Goal: Use online tool/utility: Utilize a website feature to perform a specific function

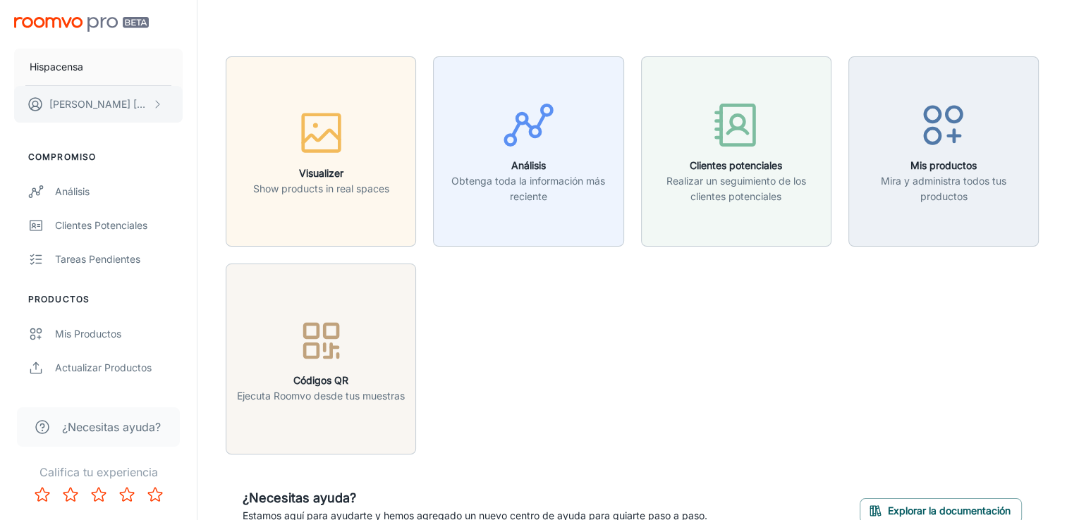
click at [109, 109] on p "[PERSON_NAME]" at bounding box center [98, 105] width 99 height 16
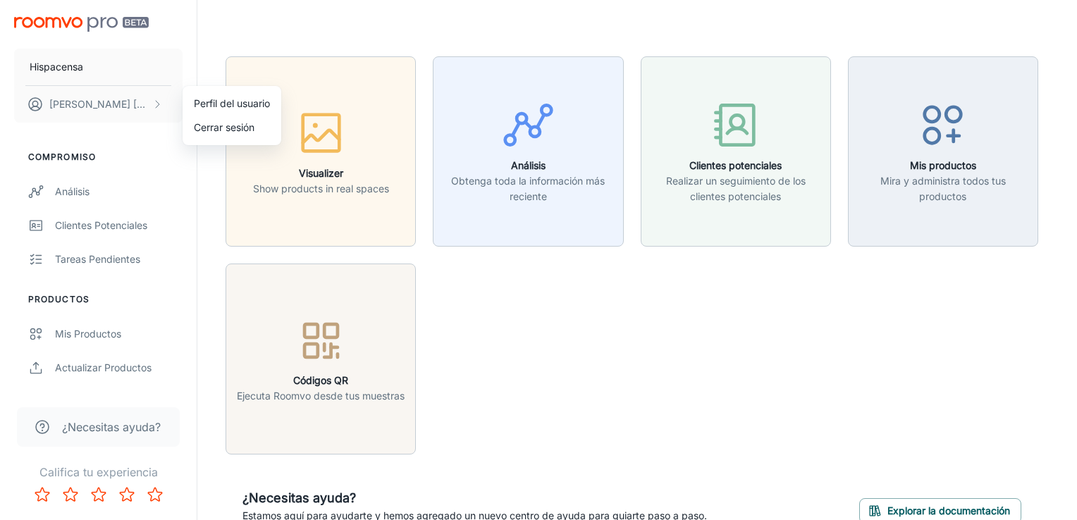
click at [330, 183] on div at bounding box center [538, 260] width 1077 height 520
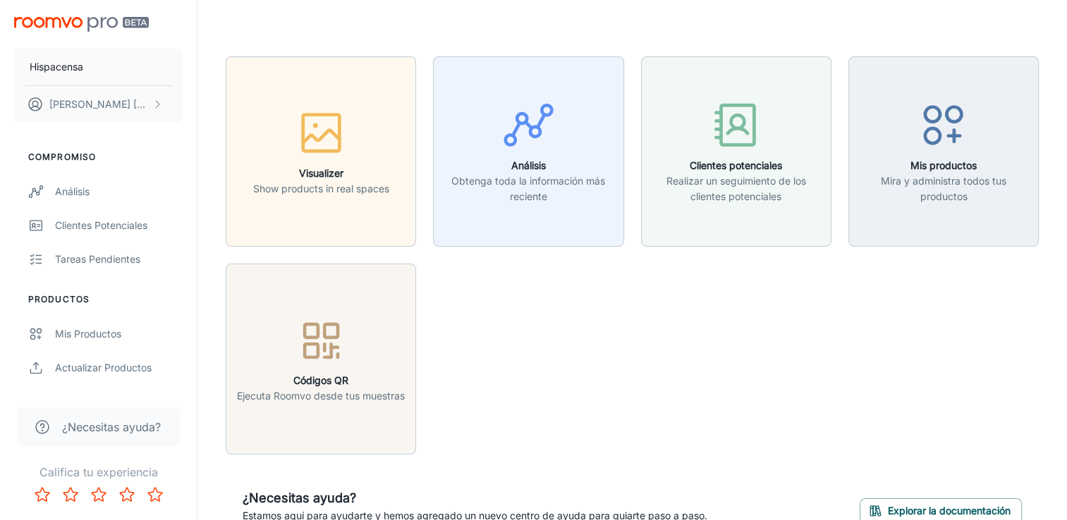
click at [330, 183] on p "Show products in real spaces" at bounding box center [321, 189] width 136 height 16
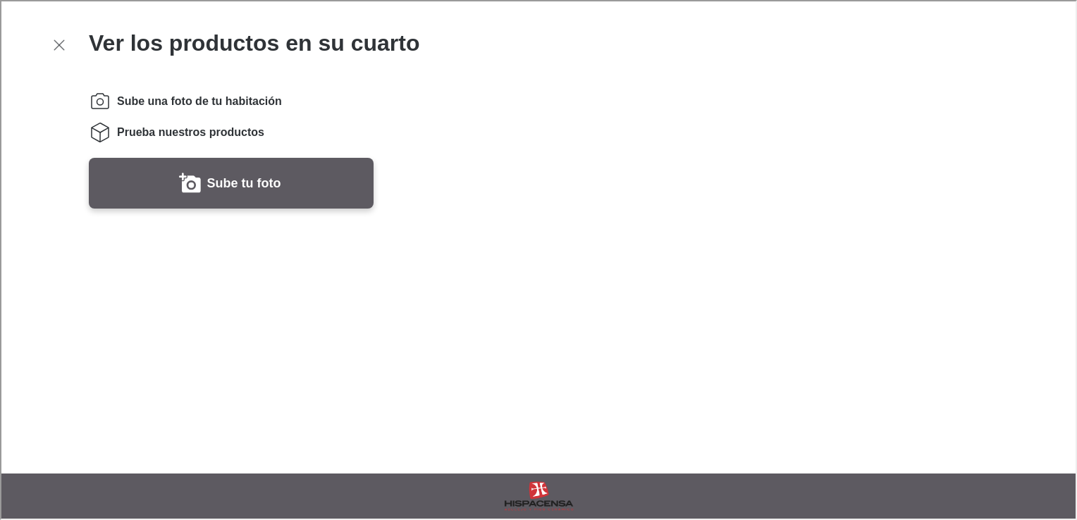
click at [575, 193] on video "You will be able to see the selected and other products in your room." at bounding box center [729, 351] width 515 height 515
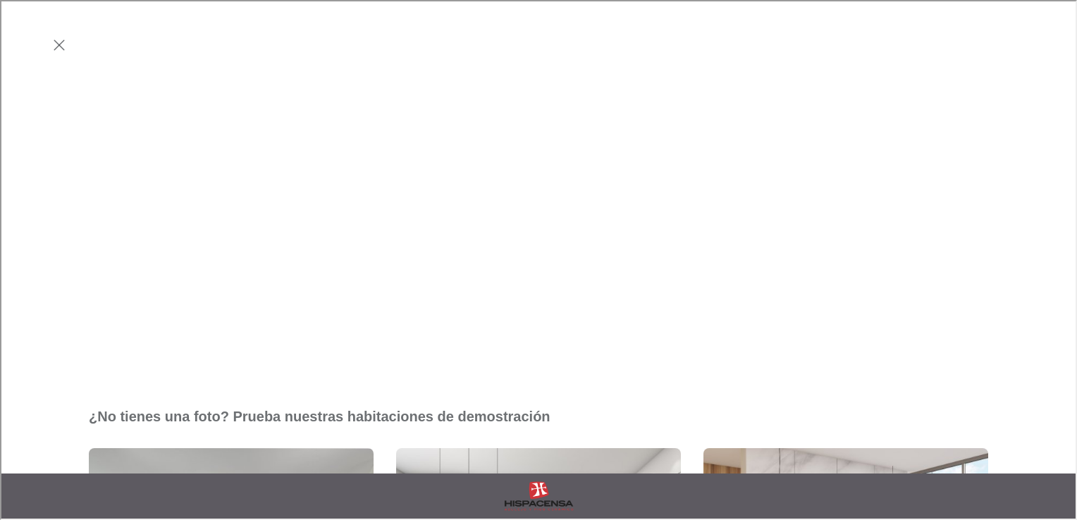
scroll to position [262, 0]
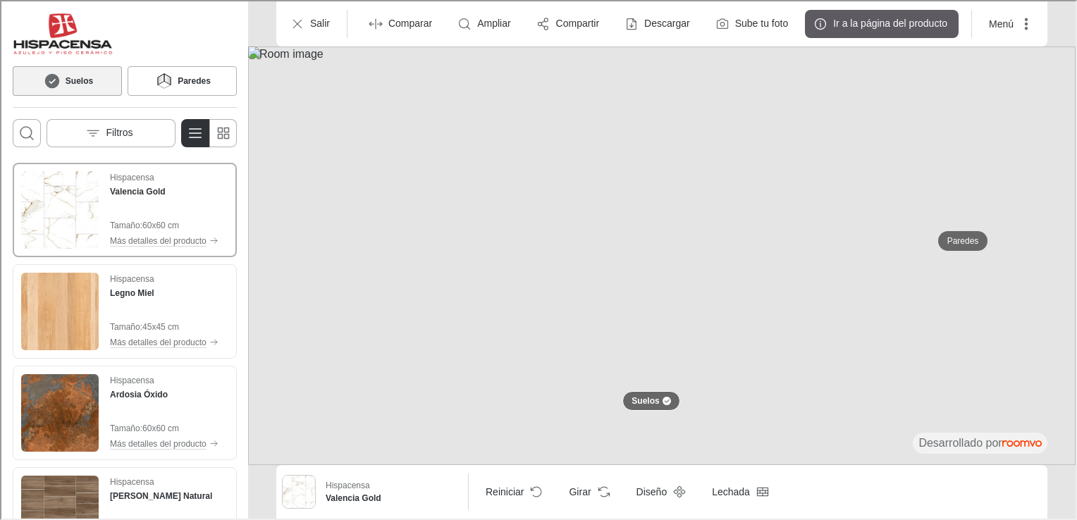
click at [775, 239] on img at bounding box center [661, 254] width 828 height 419
click at [380, 173] on img at bounding box center [661, 254] width 828 height 419
click at [173, 78] on icon at bounding box center [162, 79] width 21 height 17
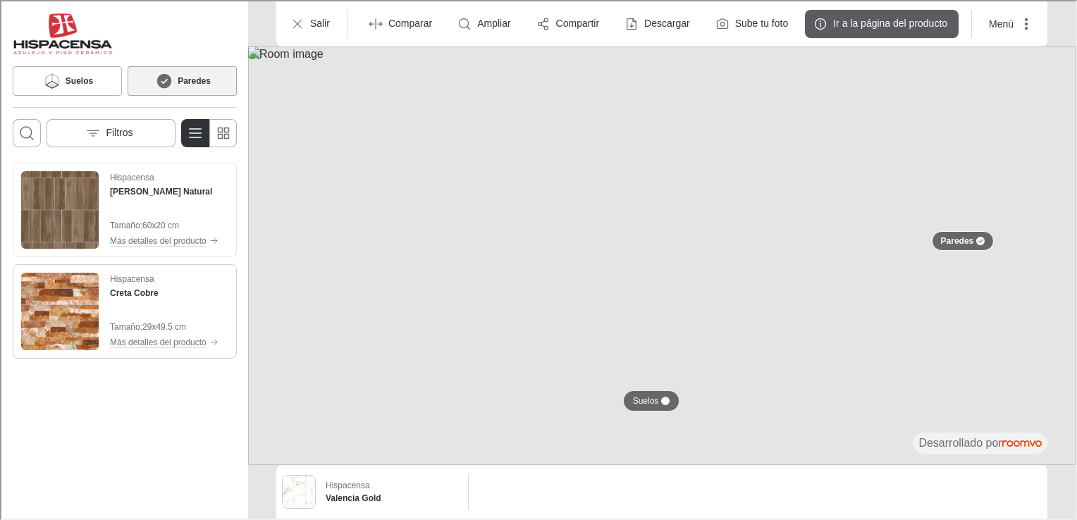
click at [70, 317] on img "See Creta Cobre in the room" at bounding box center [59, 310] width 78 height 78
click at [134, 223] on p "Tamaño :" at bounding box center [125, 224] width 32 height 13
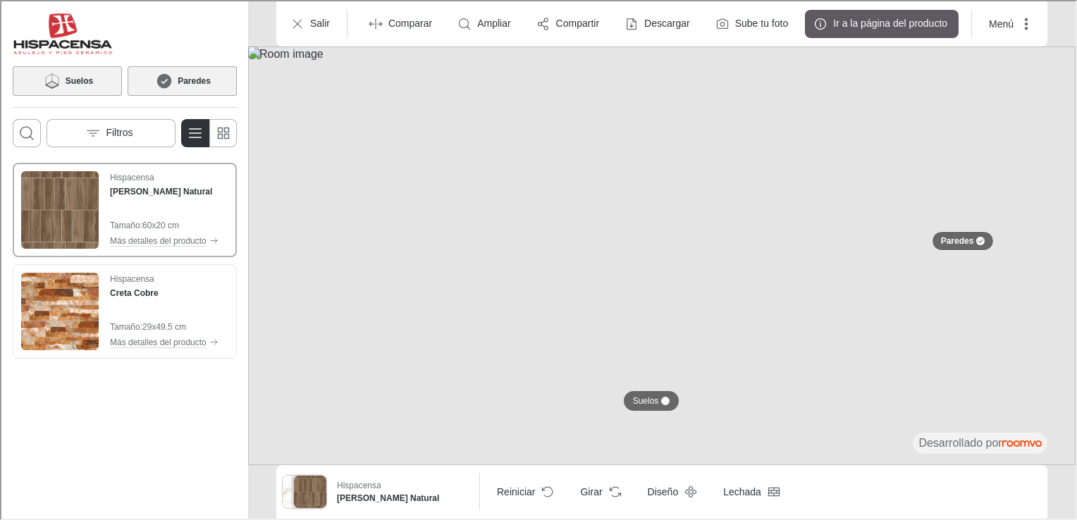
click at [69, 81] on h6 "Suelos" at bounding box center [77, 79] width 27 height 13
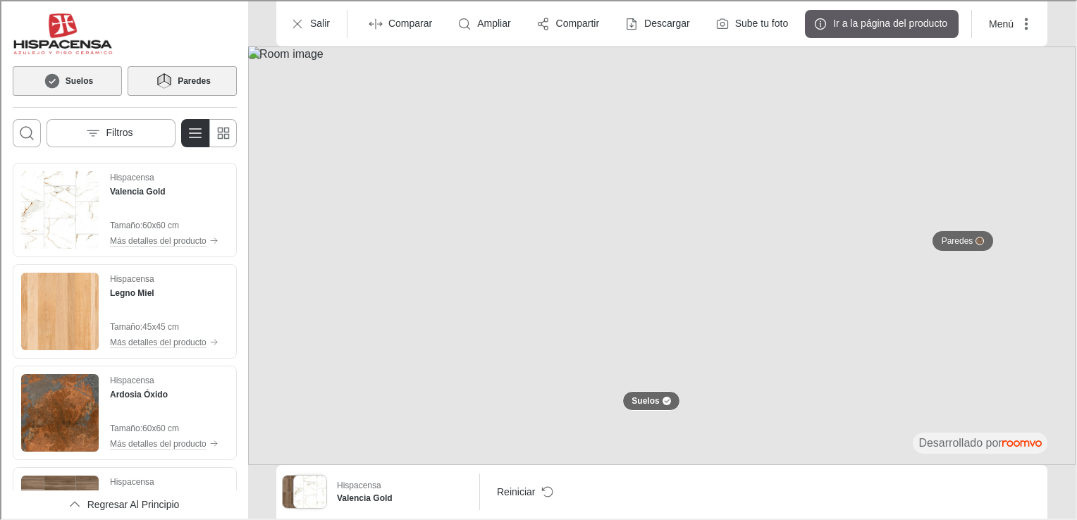
scroll to position [76, 0]
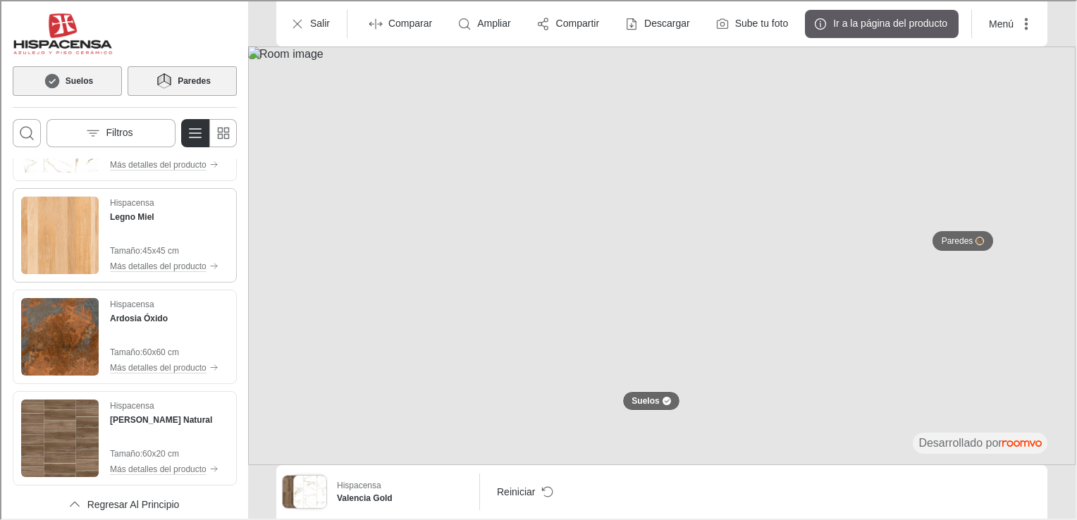
click at [67, 244] on img "See Legno Miel in the room" at bounding box center [59, 234] width 78 height 78
click at [68, 335] on img "See Ardosia Óxido in the room" at bounding box center [59, 336] width 78 height 78
click at [181, 85] on h6 "Paredes" at bounding box center [192, 79] width 33 height 13
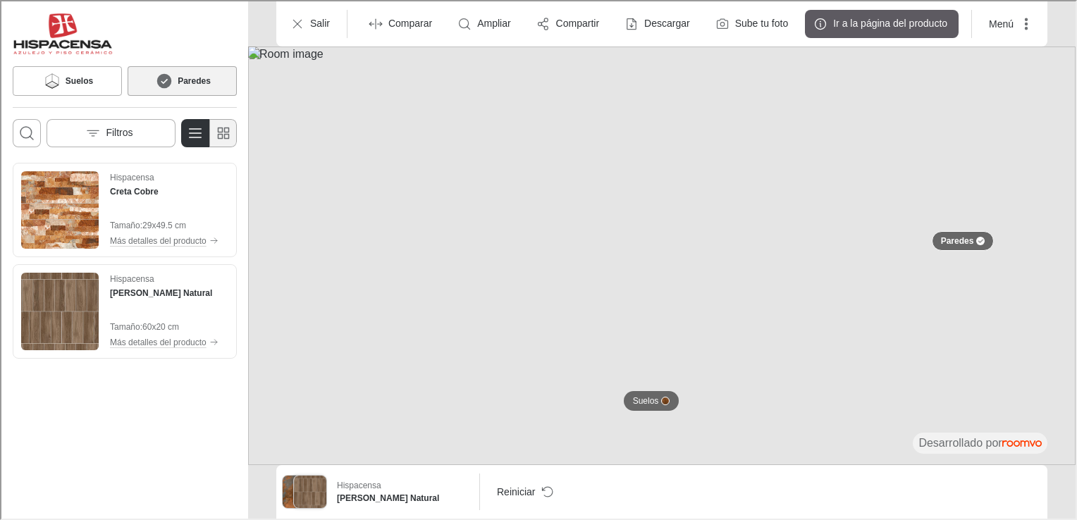
click at [223, 140] on button "Cambiar a vista simple" at bounding box center [221, 132] width 28 height 28
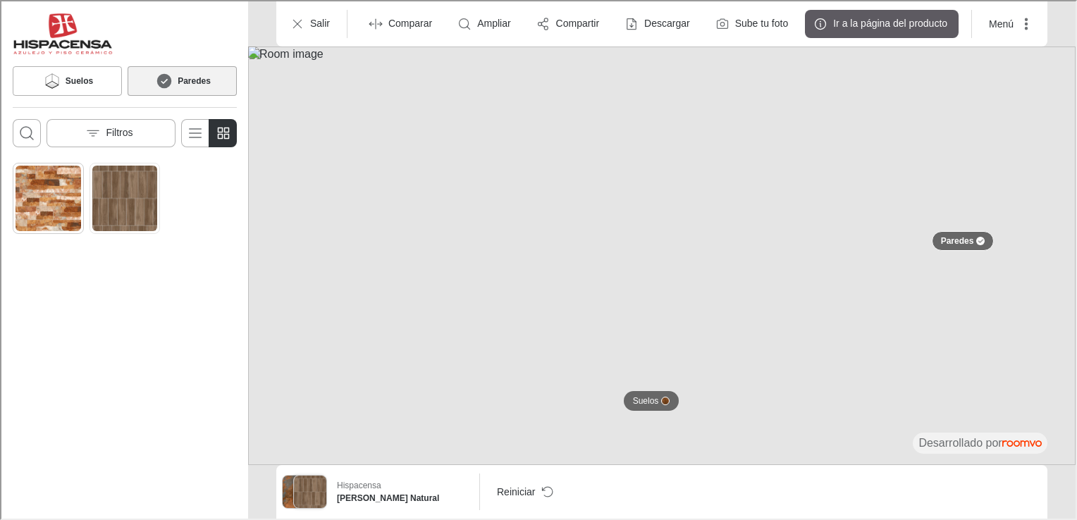
click at [66, 182] on img "See Creta Cobre in the room" at bounding box center [47, 197] width 66 height 66
